Goal: Task Accomplishment & Management: Manage account settings

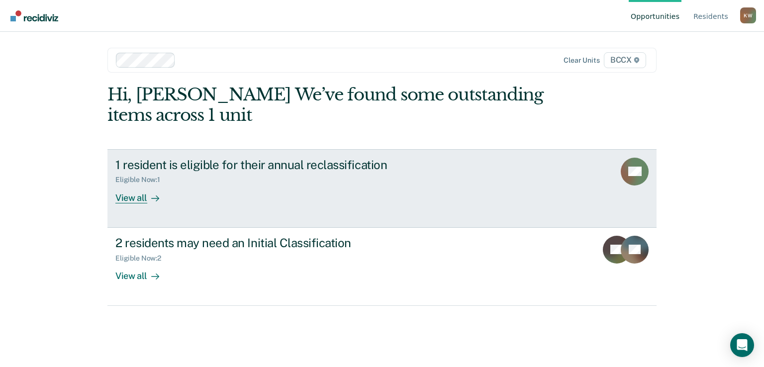
click at [126, 199] on div "View all" at bounding box center [143, 193] width 56 height 19
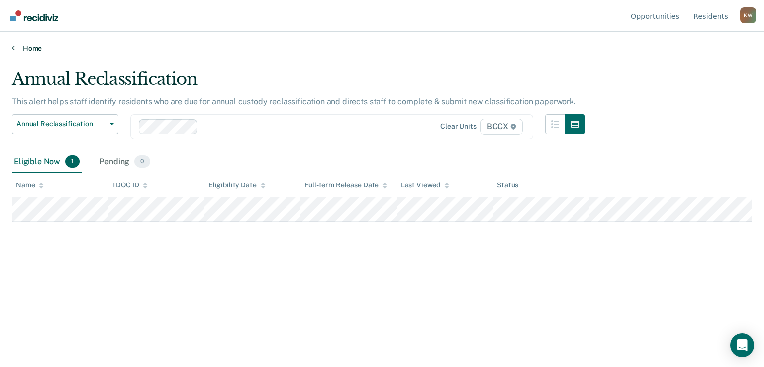
click at [34, 45] on link "Home" at bounding box center [382, 48] width 740 height 9
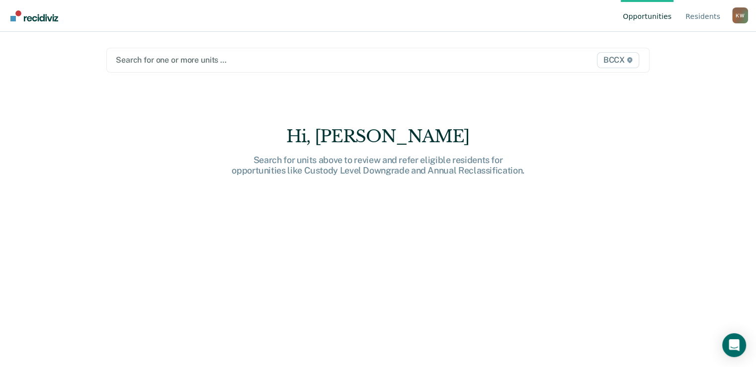
click at [167, 60] on div at bounding box center [299, 59] width 366 height 11
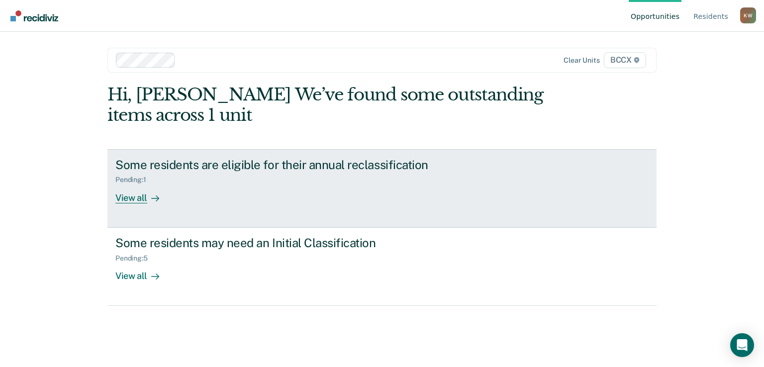
click at [244, 169] on div "Some residents are eligible for their annual reclassification" at bounding box center [289, 165] width 349 height 14
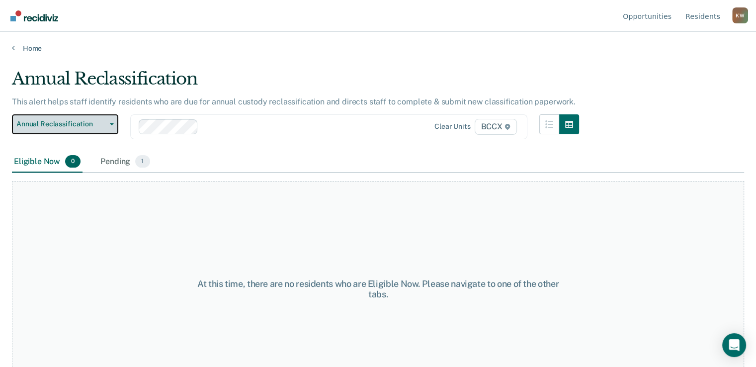
click at [113, 125] on button "Annual Reclassification" at bounding box center [65, 124] width 106 height 20
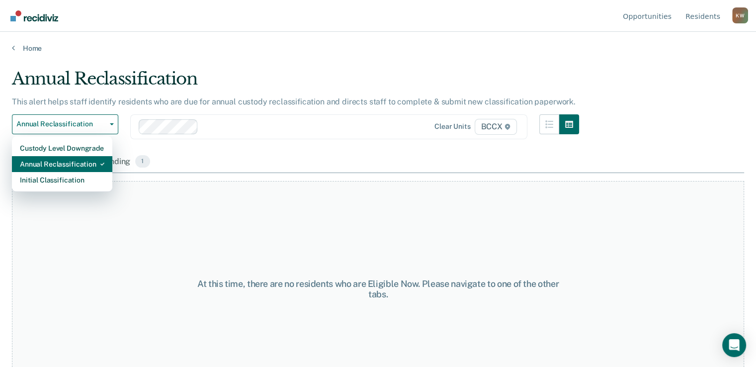
click at [87, 163] on div "Annual Reclassification" at bounding box center [62, 164] width 85 height 16
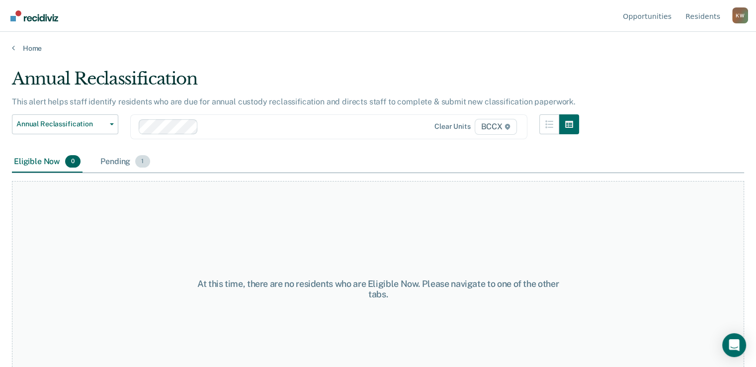
click at [117, 162] on div "Pending 1" at bounding box center [124, 162] width 53 height 22
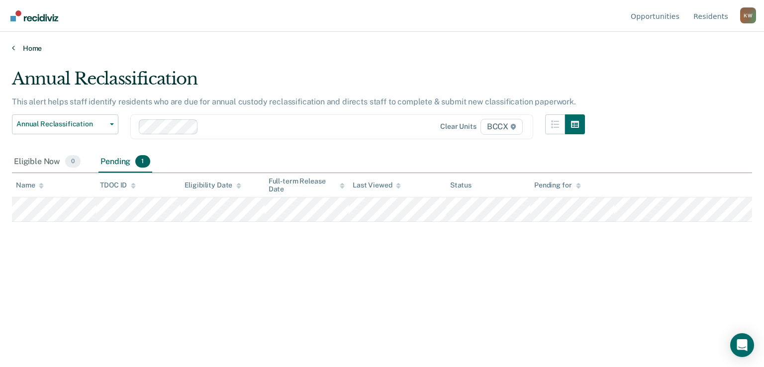
click at [34, 48] on link "Home" at bounding box center [382, 48] width 740 height 9
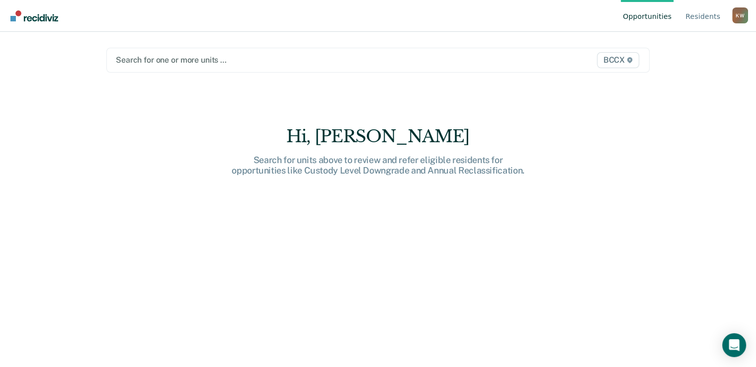
click at [167, 60] on div at bounding box center [299, 59] width 366 height 11
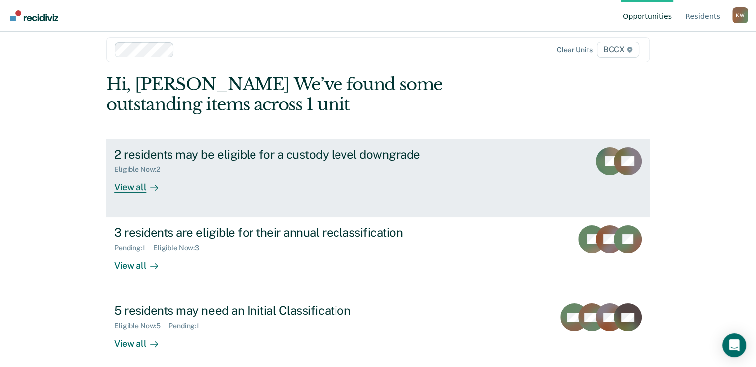
scroll to position [16, 0]
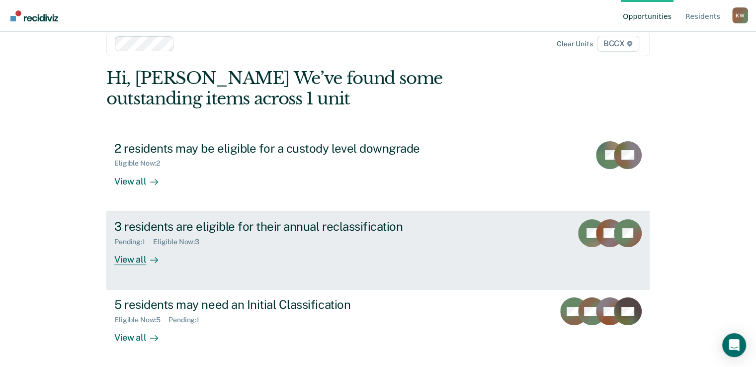
click at [128, 258] on div "View all" at bounding box center [142, 255] width 56 height 19
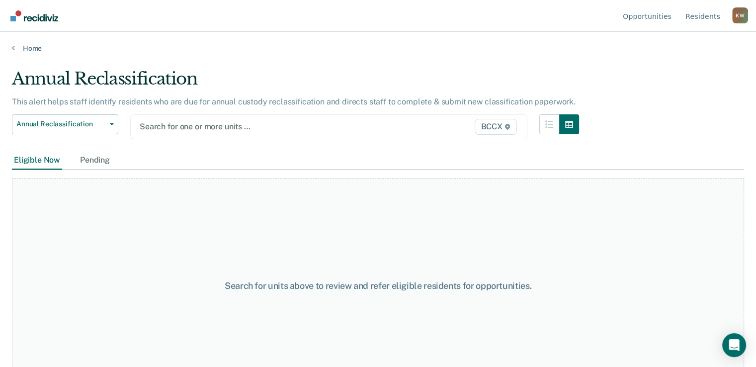
click at [213, 127] on div at bounding box center [272, 126] width 264 height 11
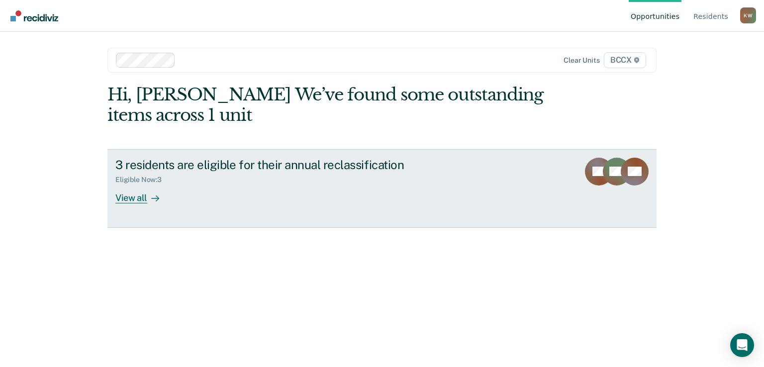
click at [134, 205] on link "3 residents are eligible for their annual reclassification Eligible Now : 3 Vie…" at bounding box center [381, 188] width 549 height 79
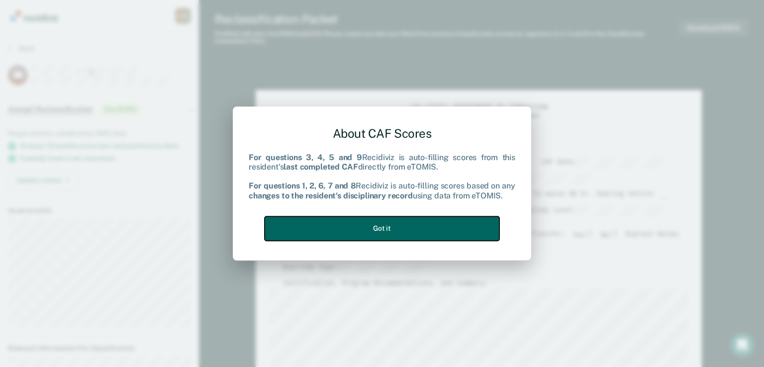
click at [382, 228] on button "Got it" at bounding box center [381, 228] width 235 height 24
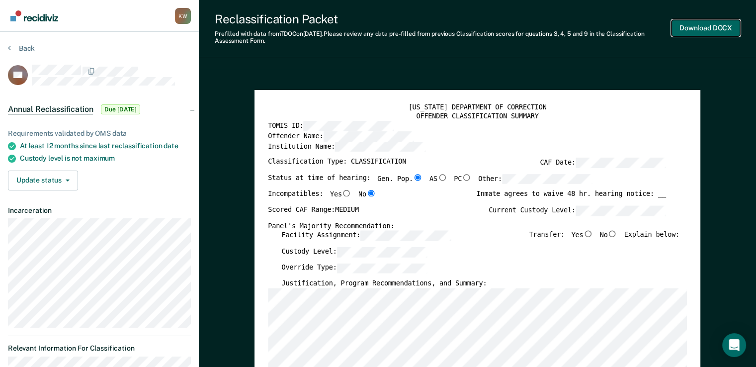
click at [702, 30] on button "Download DOCX" at bounding box center [706, 28] width 69 height 16
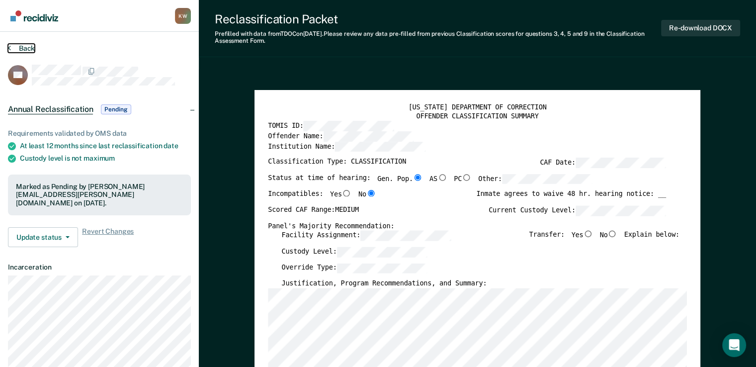
click at [24, 46] on button "Back" at bounding box center [21, 48] width 27 height 9
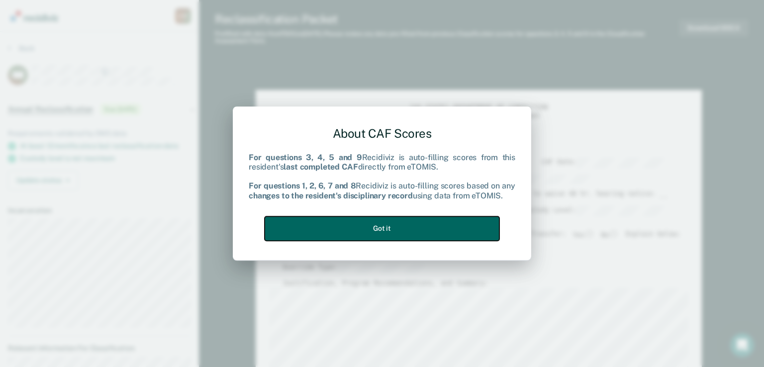
click at [387, 233] on button "Got it" at bounding box center [381, 228] width 235 height 24
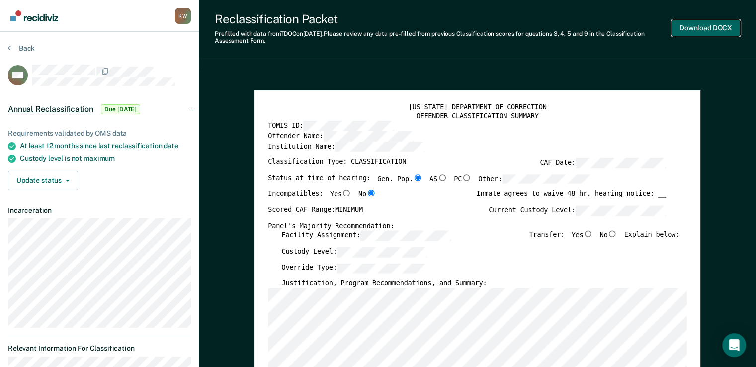
click at [699, 30] on button "Download DOCX" at bounding box center [706, 28] width 69 height 16
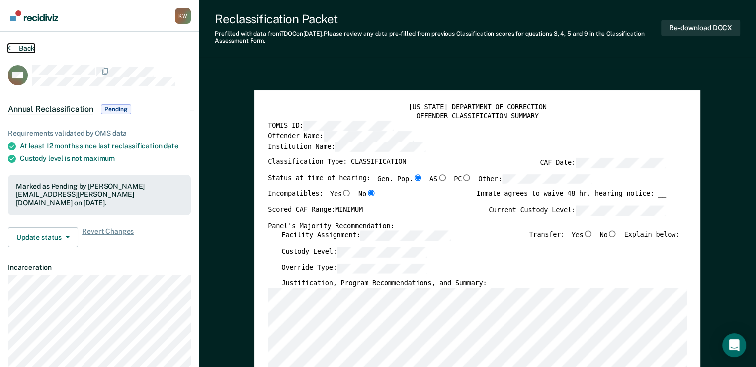
click at [17, 48] on button "Back" at bounding box center [21, 48] width 27 height 9
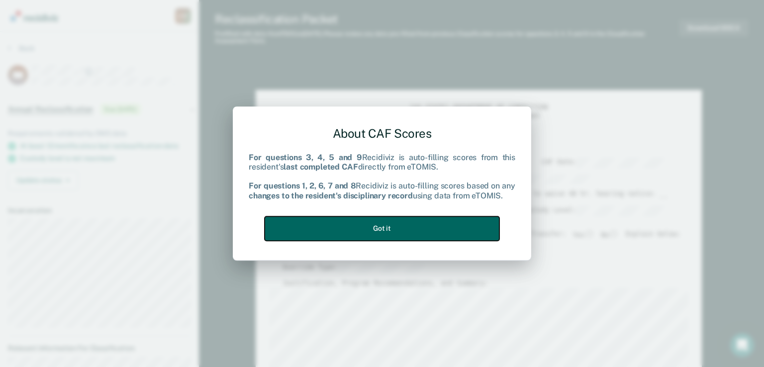
click at [380, 230] on button "Got it" at bounding box center [381, 228] width 235 height 24
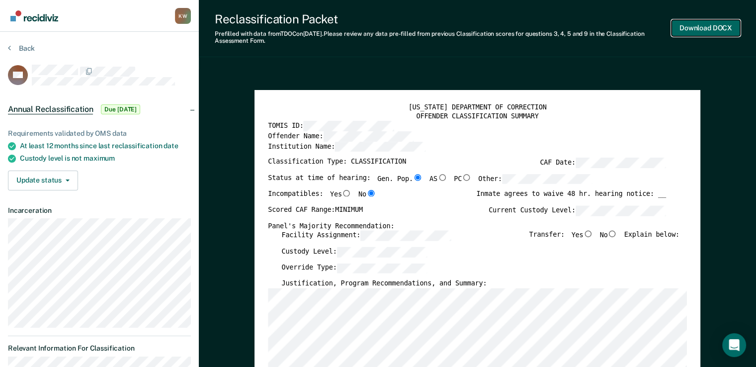
click at [705, 28] on button "Download DOCX" at bounding box center [706, 28] width 69 height 16
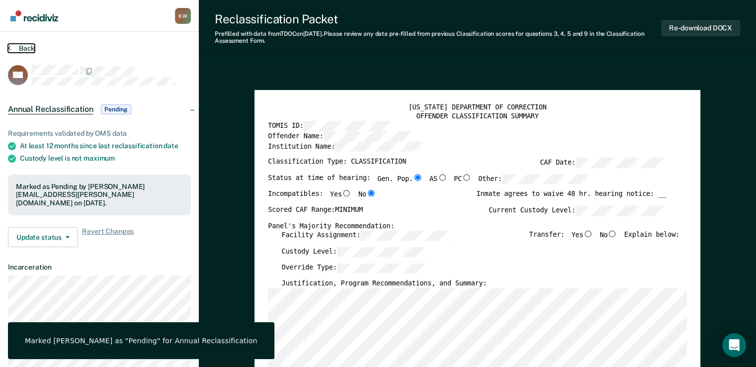
click at [25, 46] on button "Back" at bounding box center [21, 48] width 27 height 9
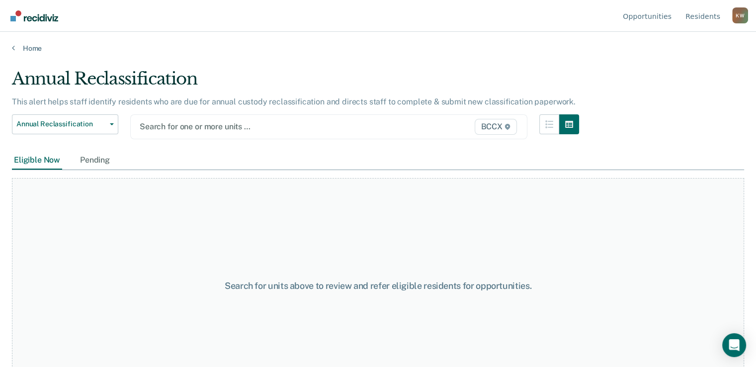
drag, startPoint x: 138, startPoint y: 124, endPoint x: 188, endPoint y: 126, distance: 50.2
click at [187, 126] on div at bounding box center [272, 126] width 264 height 11
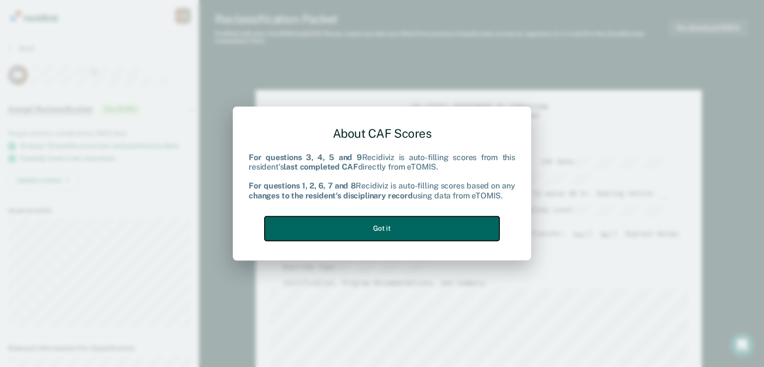
click at [382, 229] on button "Got it" at bounding box center [381, 228] width 235 height 24
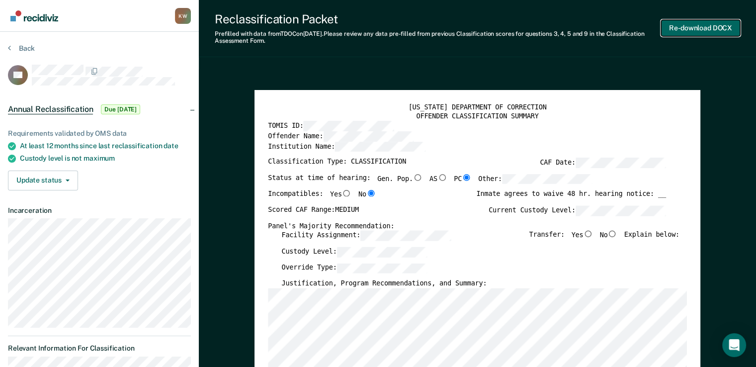
click at [694, 31] on button "Re-download DOCX" at bounding box center [700, 28] width 79 height 16
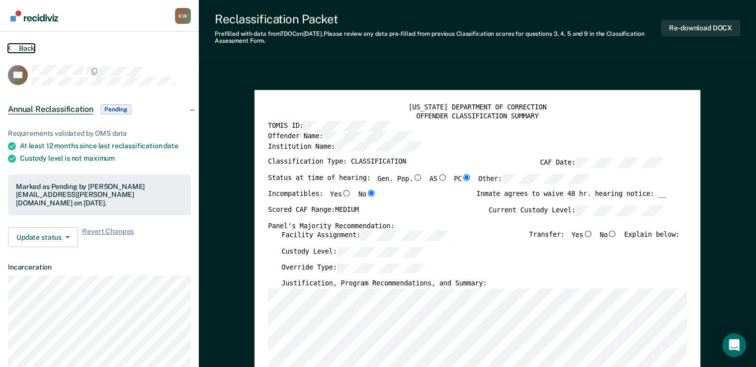
click at [29, 48] on button "Back" at bounding box center [21, 48] width 27 height 9
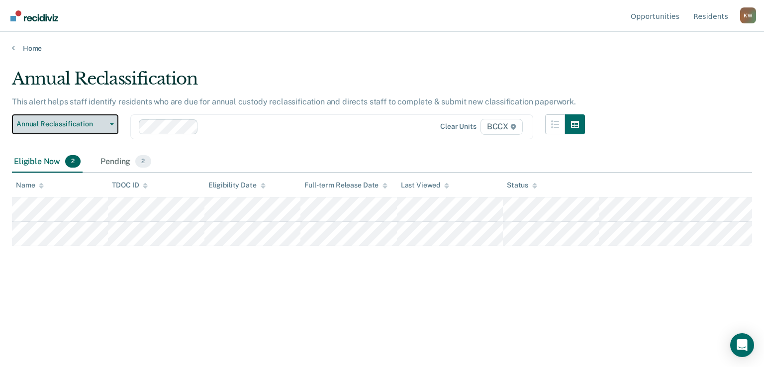
click at [113, 125] on button "Annual Reclassification" at bounding box center [65, 124] width 106 height 20
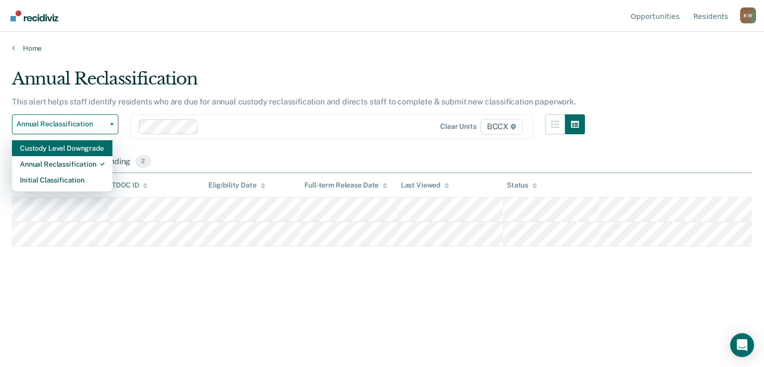
click at [86, 146] on div "Custody Level Downgrade" at bounding box center [62, 148] width 85 height 16
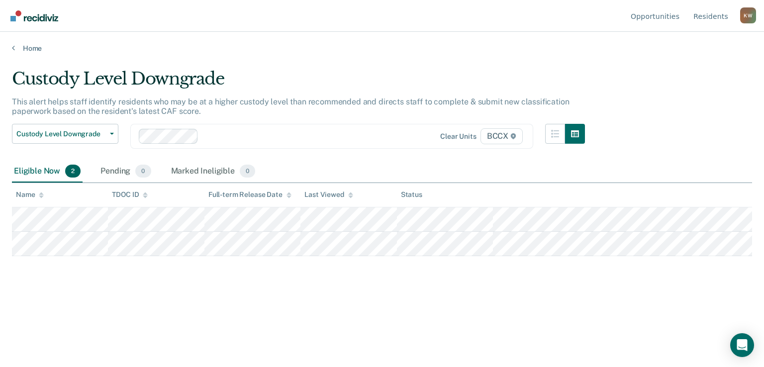
click at [189, 281] on div "Custody Level Downgrade This alert helps staff identify residents who may be at…" at bounding box center [382, 181] width 740 height 224
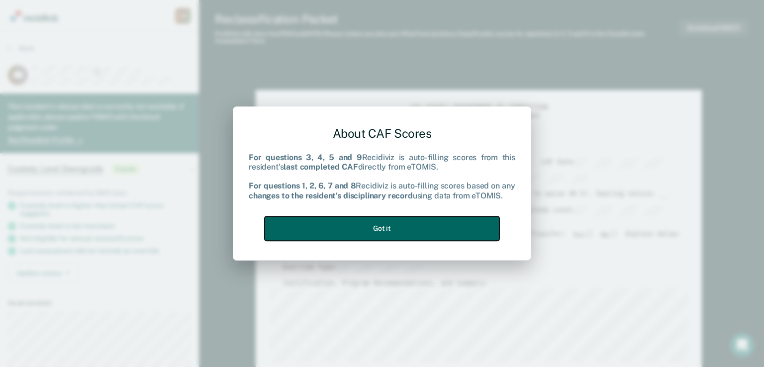
click at [379, 229] on button "Got it" at bounding box center [381, 228] width 235 height 24
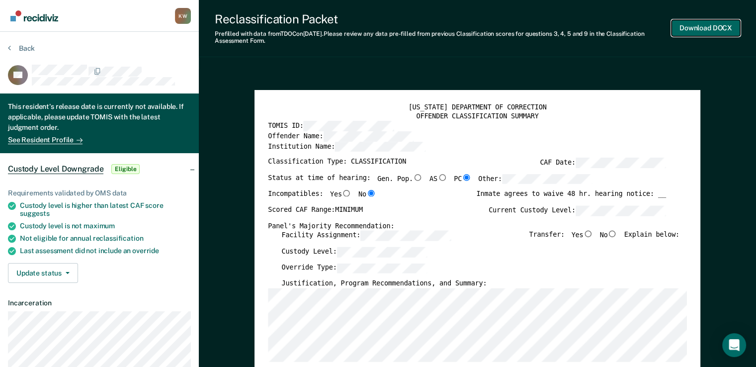
click at [699, 31] on button "Download DOCX" at bounding box center [706, 28] width 69 height 16
type textarea "x"
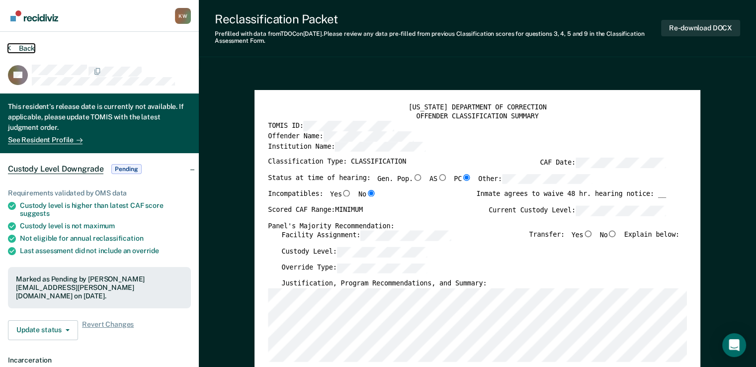
click at [21, 47] on button "Back" at bounding box center [21, 48] width 27 height 9
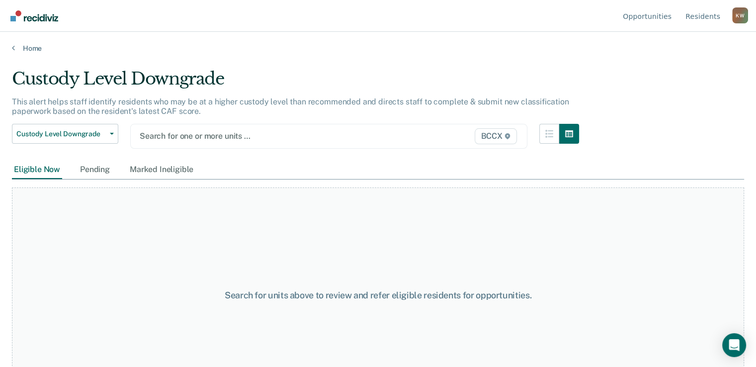
click at [187, 135] on div at bounding box center [272, 135] width 264 height 11
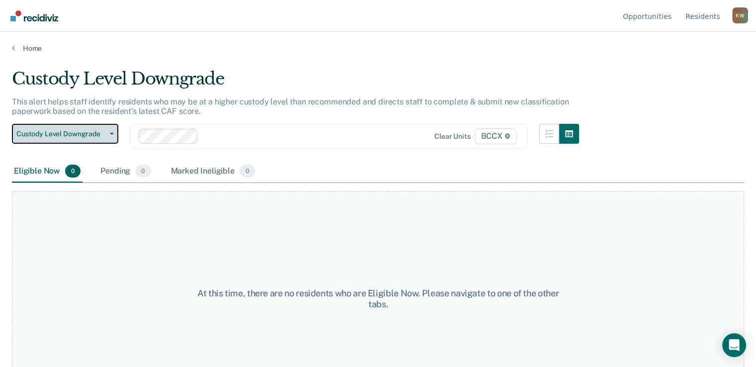
click at [112, 136] on button "Custody Level Downgrade" at bounding box center [65, 134] width 106 height 20
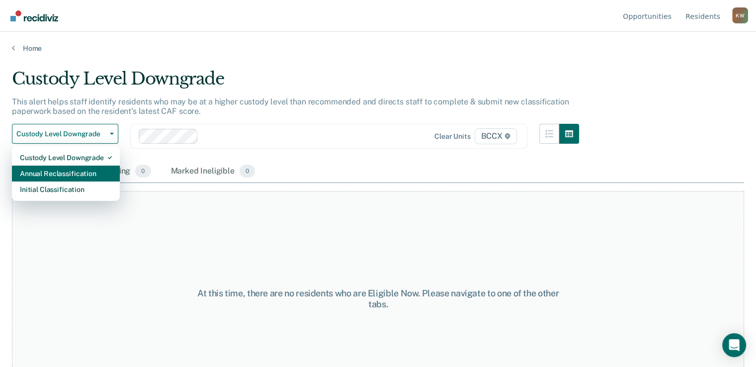
click at [99, 171] on div "Annual Reclassification" at bounding box center [66, 174] width 92 height 16
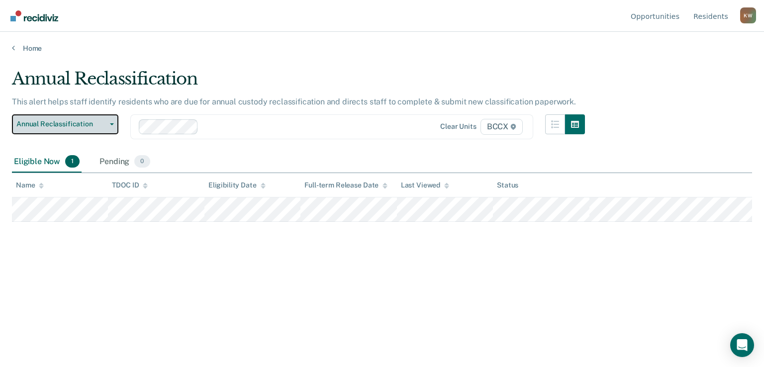
click at [113, 124] on icon "button" at bounding box center [112, 124] width 4 height 2
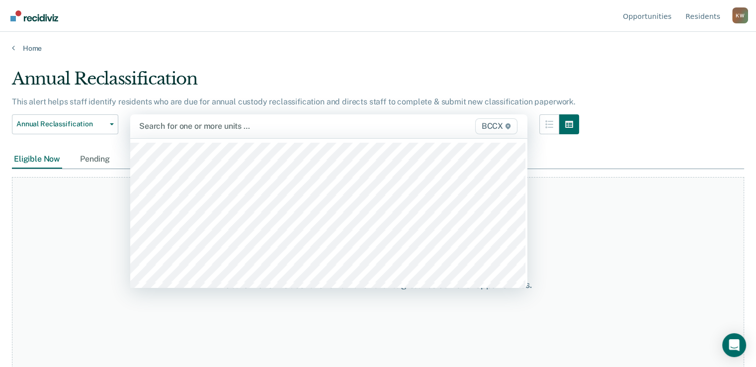
click at [187, 126] on div at bounding box center [271, 125] width 265 height 11
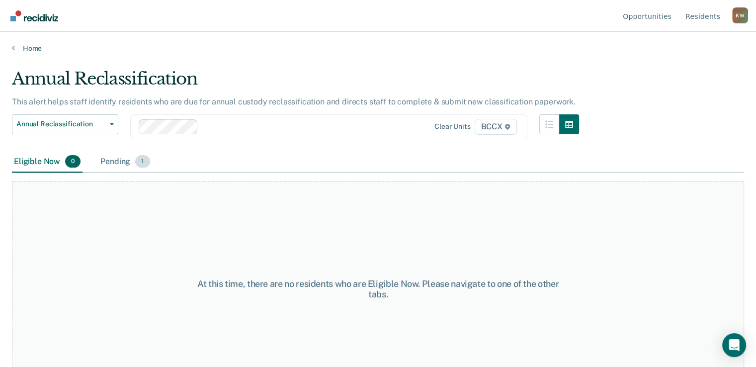
click at [119, 161] on div "Pending 1" at bounding box center [124, 162] width 53 height 22
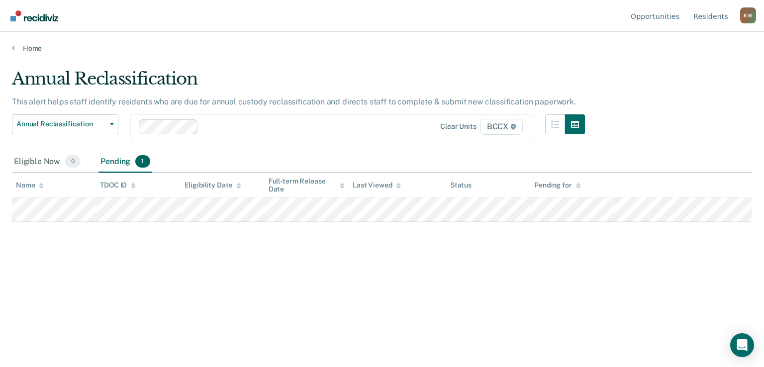
click at [171, 258] on div "Annual Reclassification This alert helps staff identify residents who are due f…" at bounding box center [382, 181] width 740 height 224
